Goal: Contribute content: Contribute content

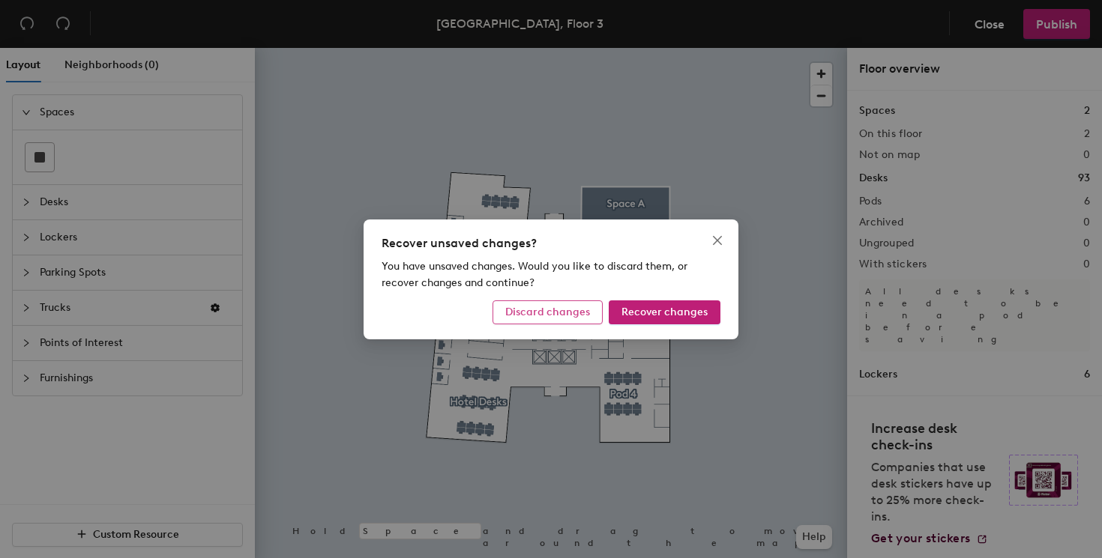
click at [574, 309] on span "Discard changes" at bounding box center [547, 312] width 85 height 13
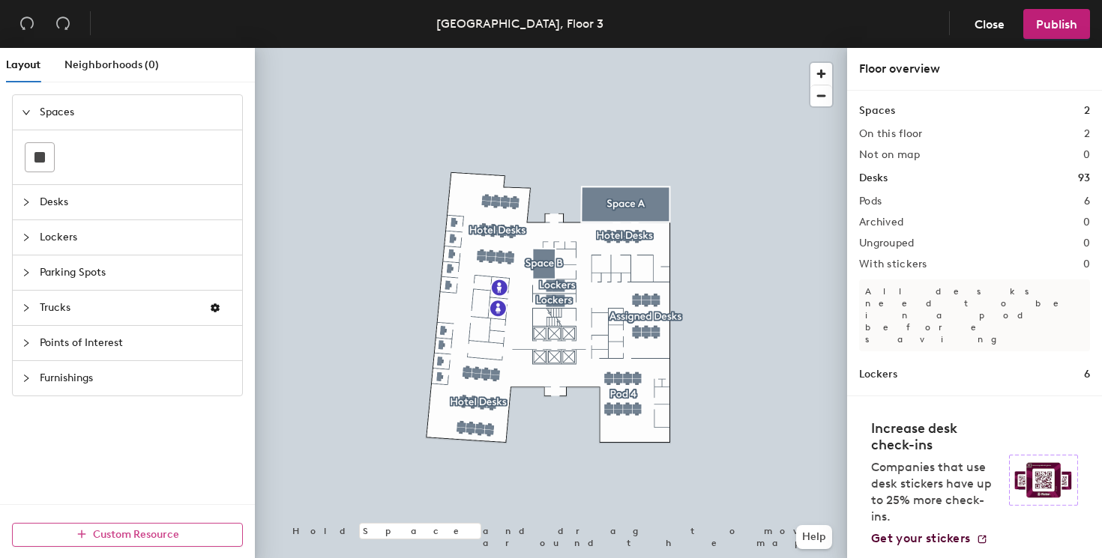
click at [139, 537] on span "Custom Resource" at bounding box center [136, 534] width 86 height 13
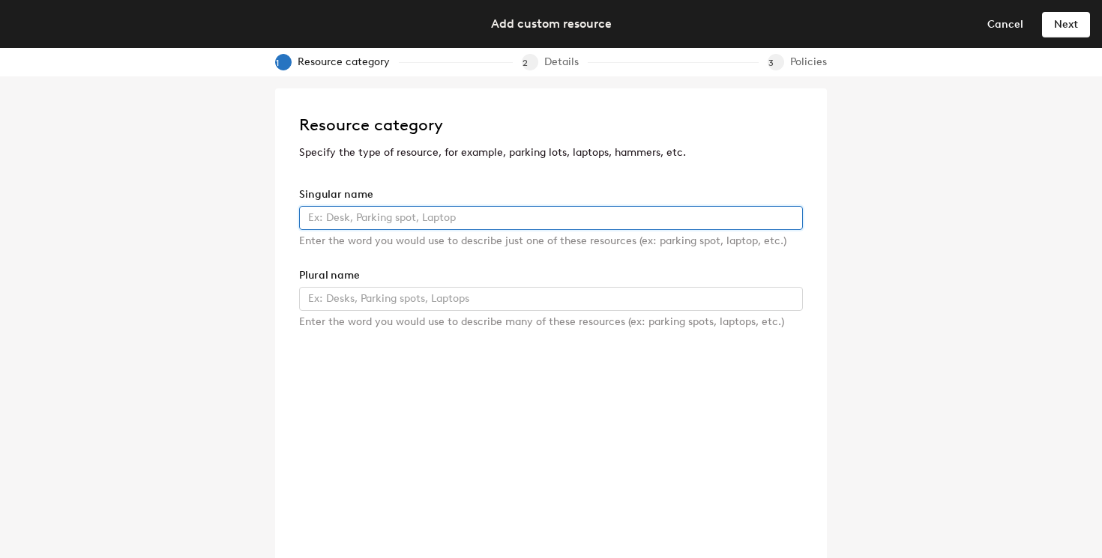
click at [393, 221] on input "text" at bounding box center [551, 218] width 504 height 24
type input "Lab equipment"
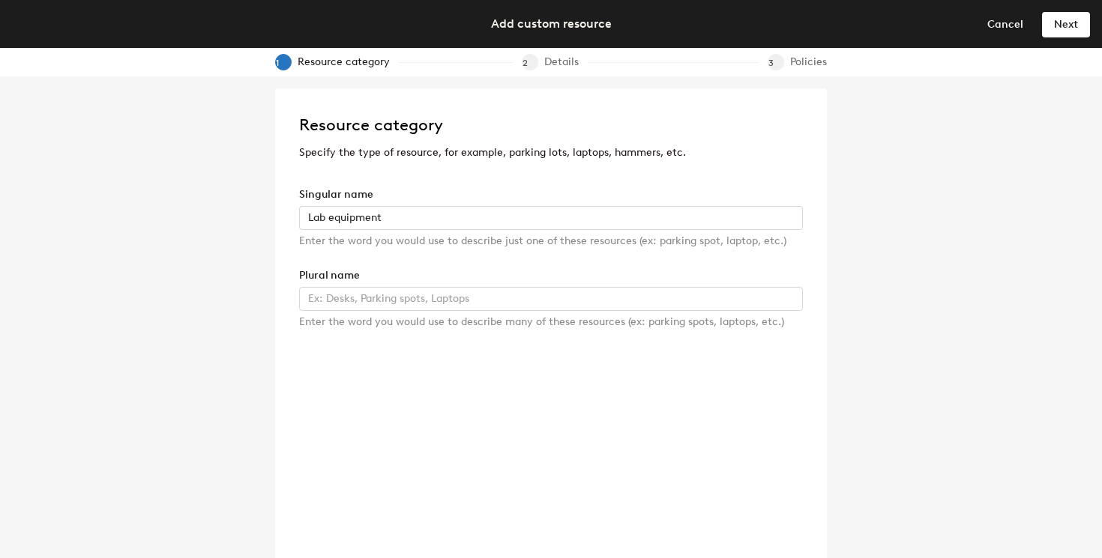
click at [410, 280] on div "Plural name" at bounding box center [551, 276] width 504 height 16
click at [409, 292] on input "text" at bounding box center [551, 299] width 504 height 24
type input "equipment"
click at [1058, 26] on span "Next" at bounding box center [1066, 24] width 24 height 13
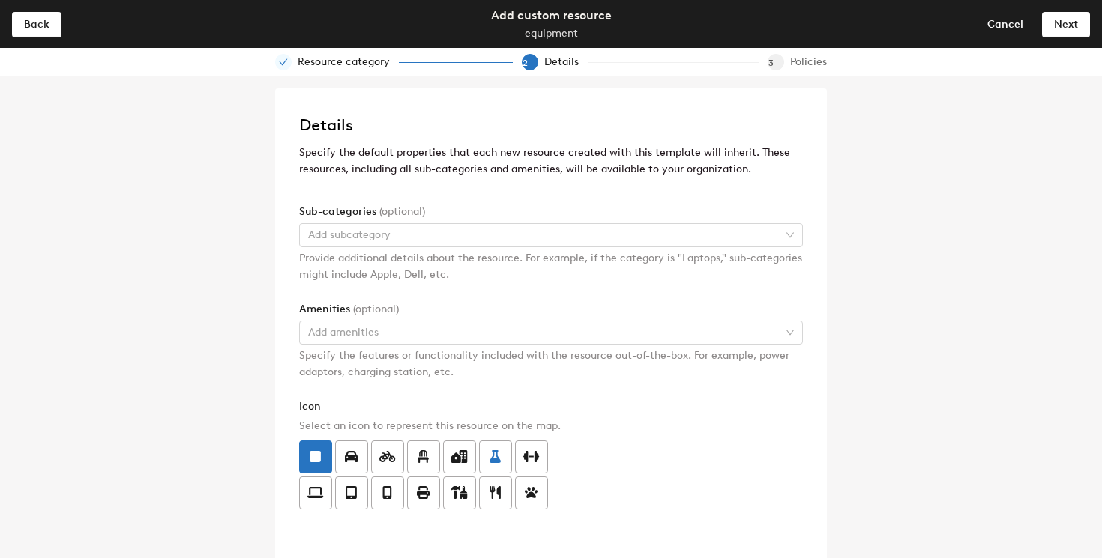
click at [504, 463] on label at bounding box center [495, 457] width 33 height 33
click at [480, 448] on input "radio" at bounding box center [480, 448] width 0 height 0
click at [357, 311] on span "(optional)" at bounding box center [376, 309] width 46 height 13
click at [366, 348] on div "Specify the features or functionality included with the resource out-of-the-box…" at bounding box center [551, 364] width 504 height 33
click at [1007, 36] on header "Back Add custom resource equipment Cancel Next" at bounding box center [551, 24] width 1102 height 48
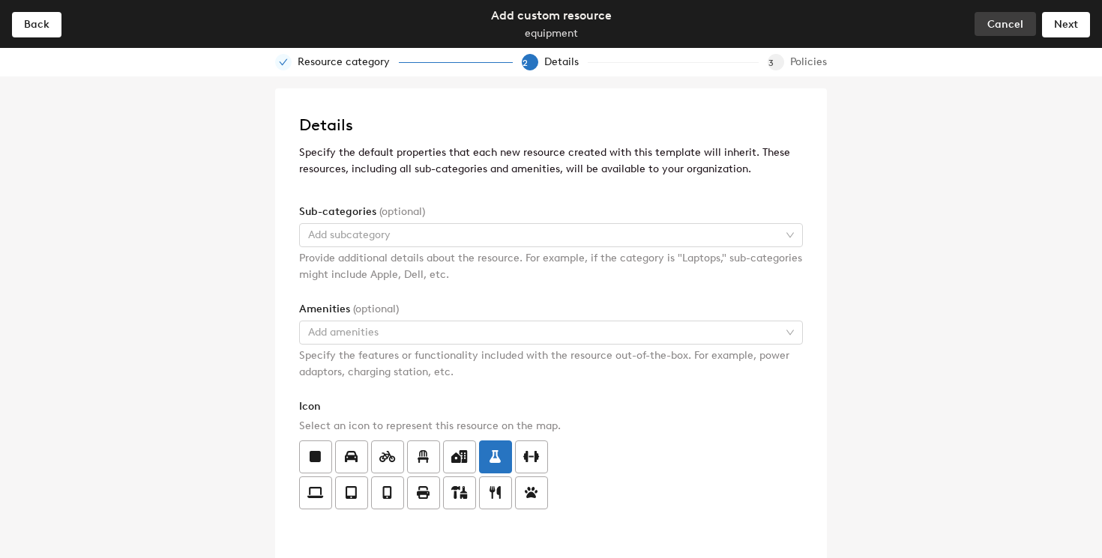
click at [1007, 30] on span "Cancel" at bounding box center [1005, 24] width 36 height 13
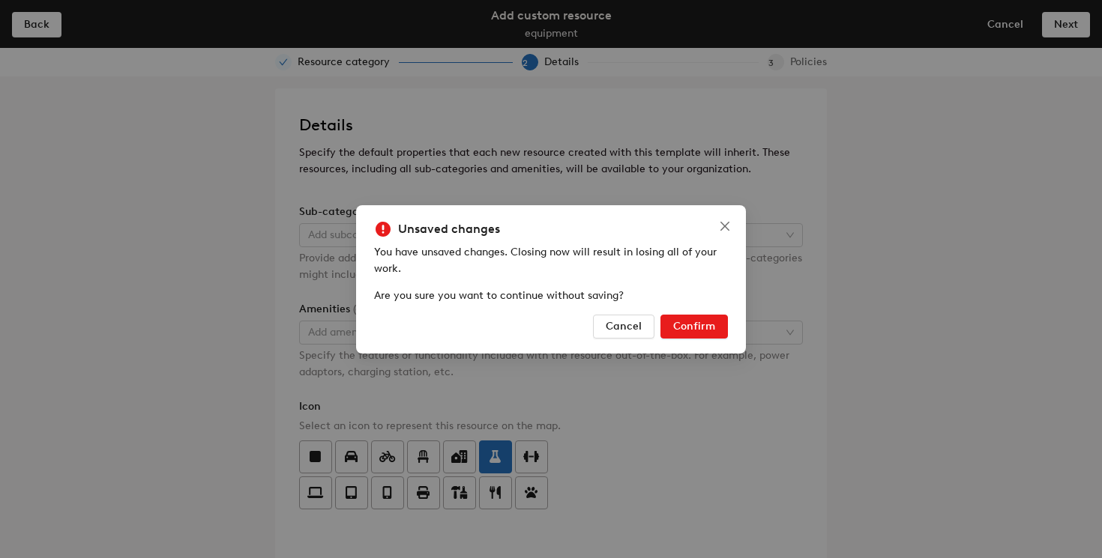
click at [721, 329] on button "Confirm" at bounding box center [693, 327] width 67 height 24
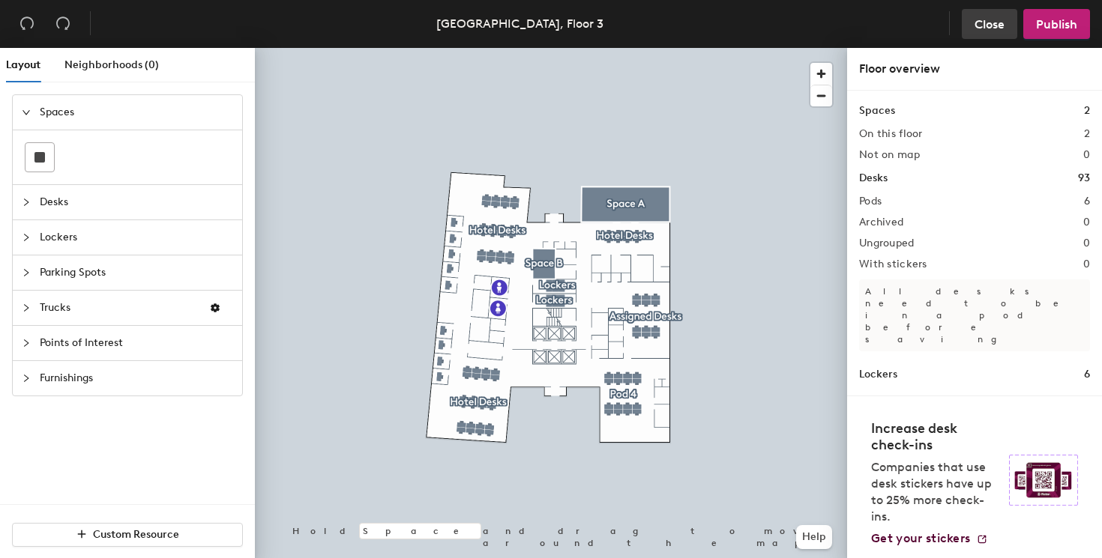
click at [999, 17] on span "Close" at bounding box center [989, 24] width 30 height 14
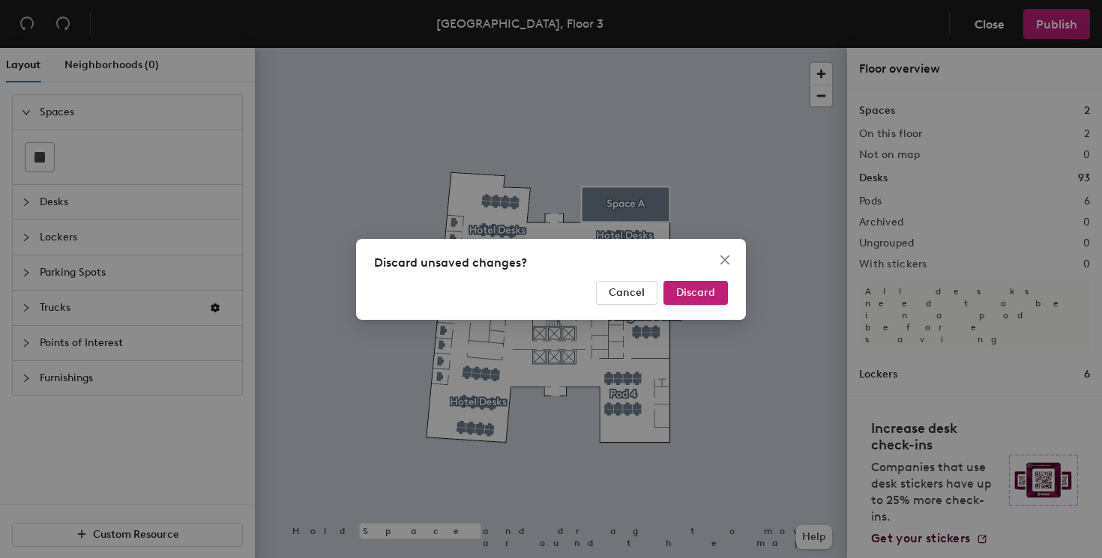
click at [713, 280] on div "Discard unsaved changes? Cancel Discard" at bounding box center [551, 279] width 390 height 81
click at [698, 289] on span "Discard" at bounding box center [695, 292] width 39 height 13
